Goal: Information Seeking & Learning: Learn about a topic

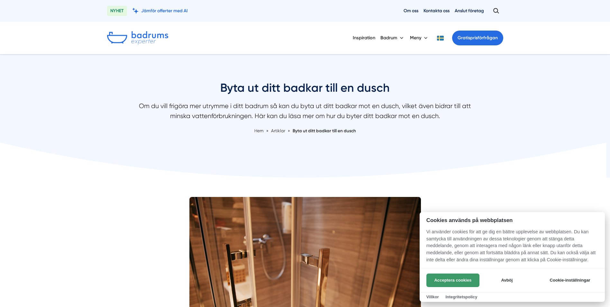
click at [459, 278] on button "Acceptera cookies" at bounding box center [452, 280] width 53 height 14
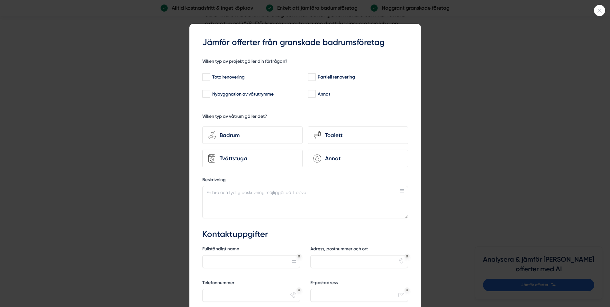
scroll to position [877, 0]
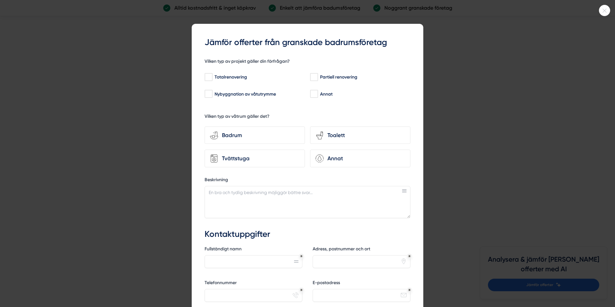
drag, startPoint x: 612, startPoint y: 19, endPoint x: 608, endPoint y: 144, distance: 125.4
click at [608, 144] on html "NYHET Jämför offerter med AI Om oss Kontakta oss Anslut företag Inspiration Bad…" at bounding box center [307, 150] width 615 height 2055
click at [499, 79] on div at bounding box center [307, 153] width 615 height 307
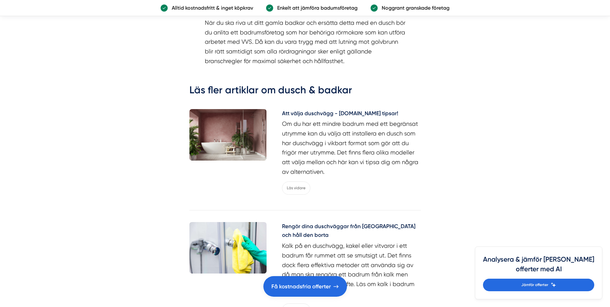
scroll to position [773, 0]
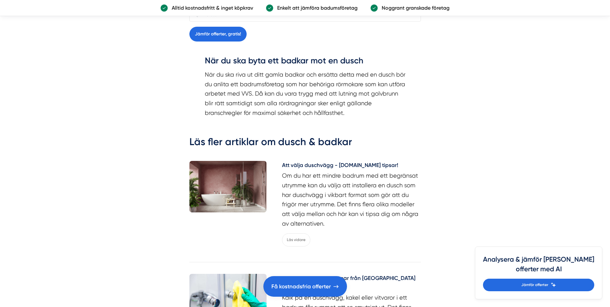
click at [327, 164] on h5 "Att välja duschvägg - [DOMAIN_NAME] tipsar!" at bounding box center [351, 166] width 139 height 10
